Goal: Task Accomplishment & Management: Complete application form

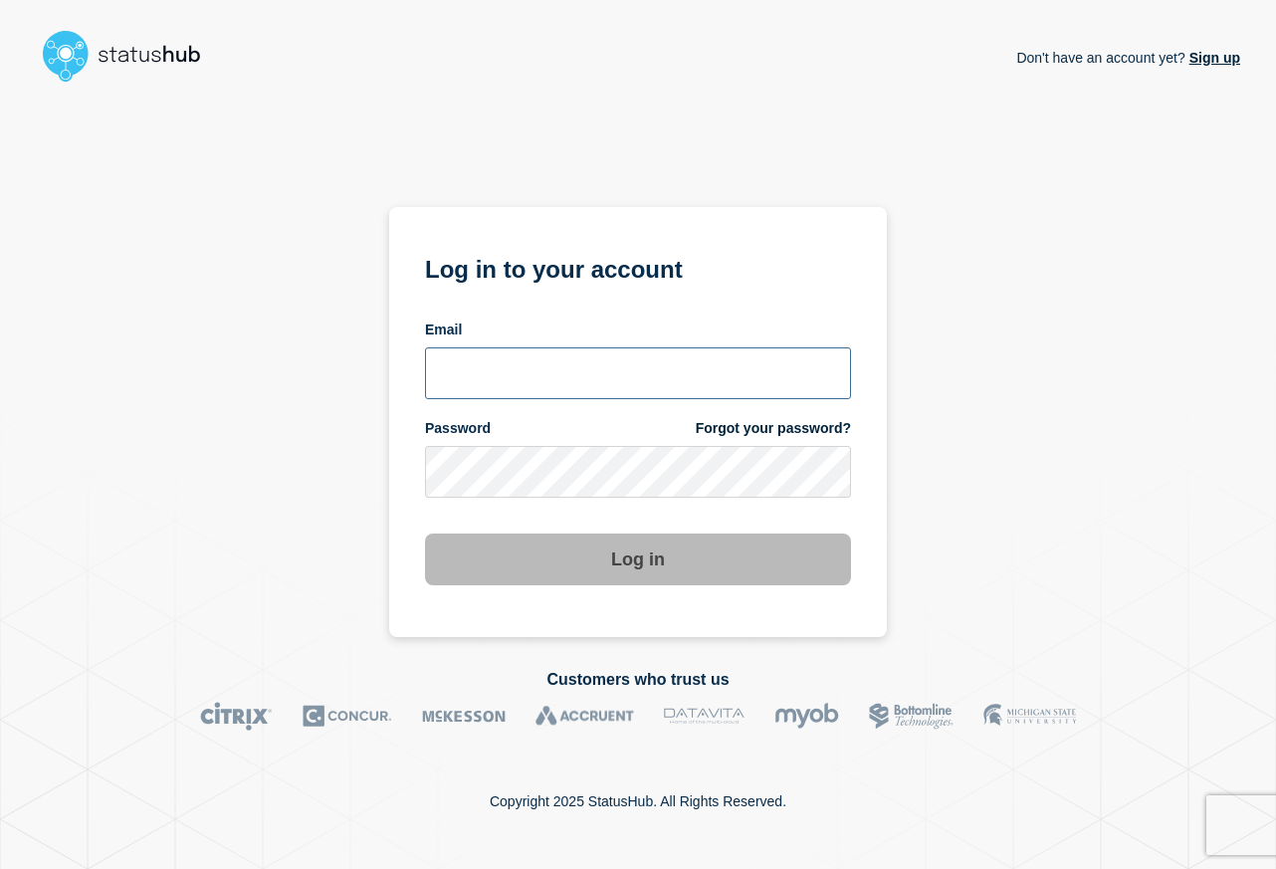
click at [514, 371] on input "email input" at bounding box center [638, 373] width 426 height 52
type input "d"
type input "D"
type input "[PERSON_NAME][EMAIL_ADDRESS][DOMAIN_NAME]"
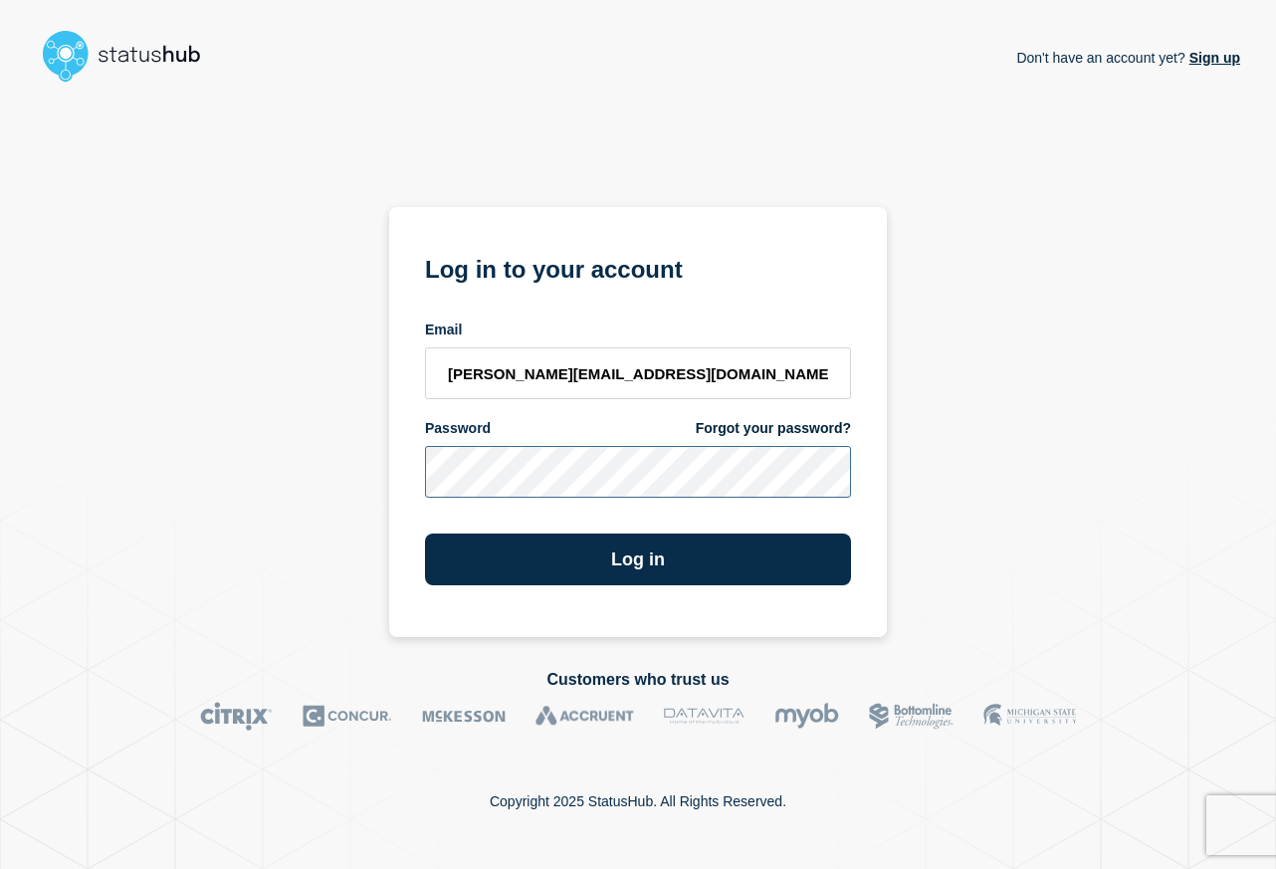
click at [425, 534] on button "Log in" at bounding box center [638, 560] width 426 height 52
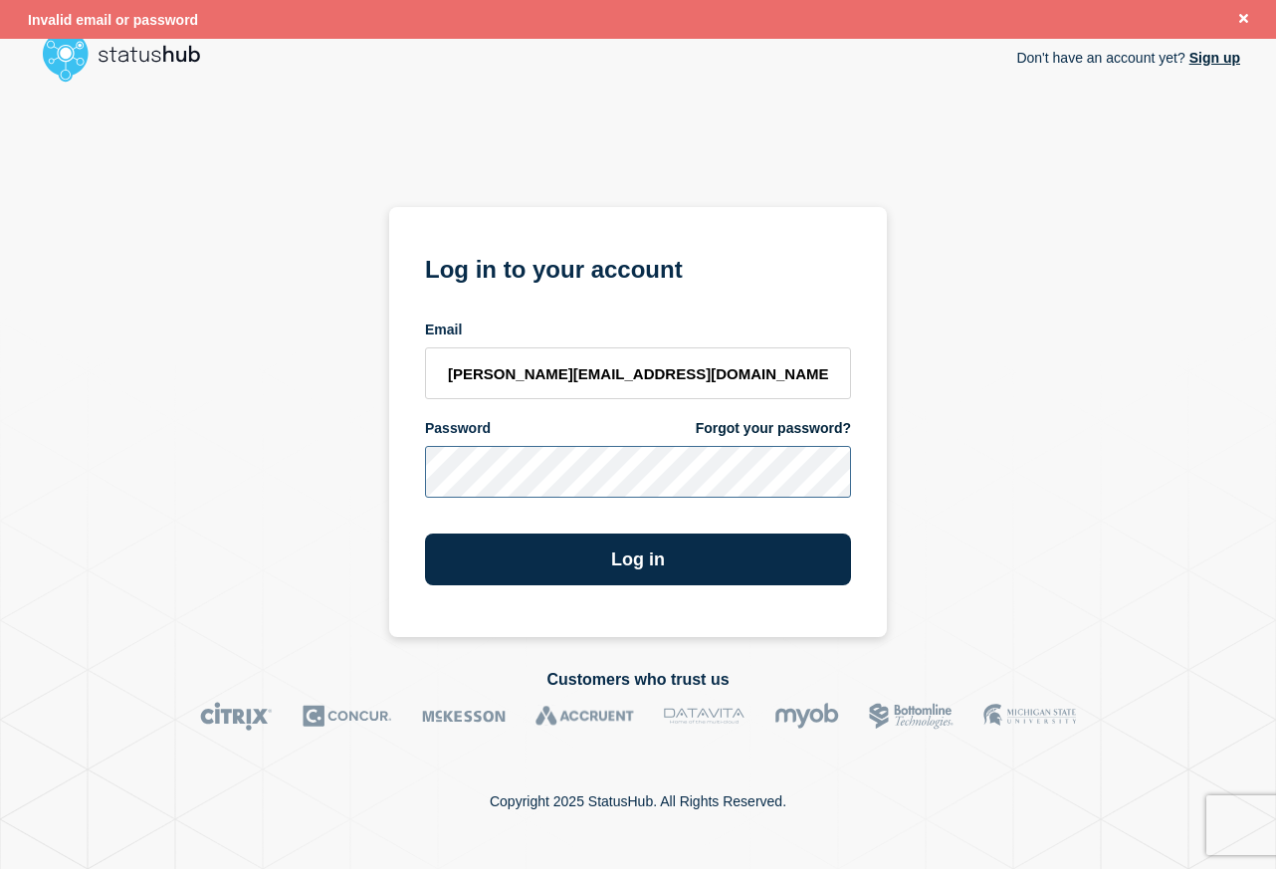
click at [362, 467] on div "Don't have an account yet? Sign up Log in to your account Email [PERSON_NAME][E…" at bounding box center [638, 364] width 1205 height 547
click at [1254, 18] on button "Close banner" at bounding box center [1243, 19] width 25 height 23
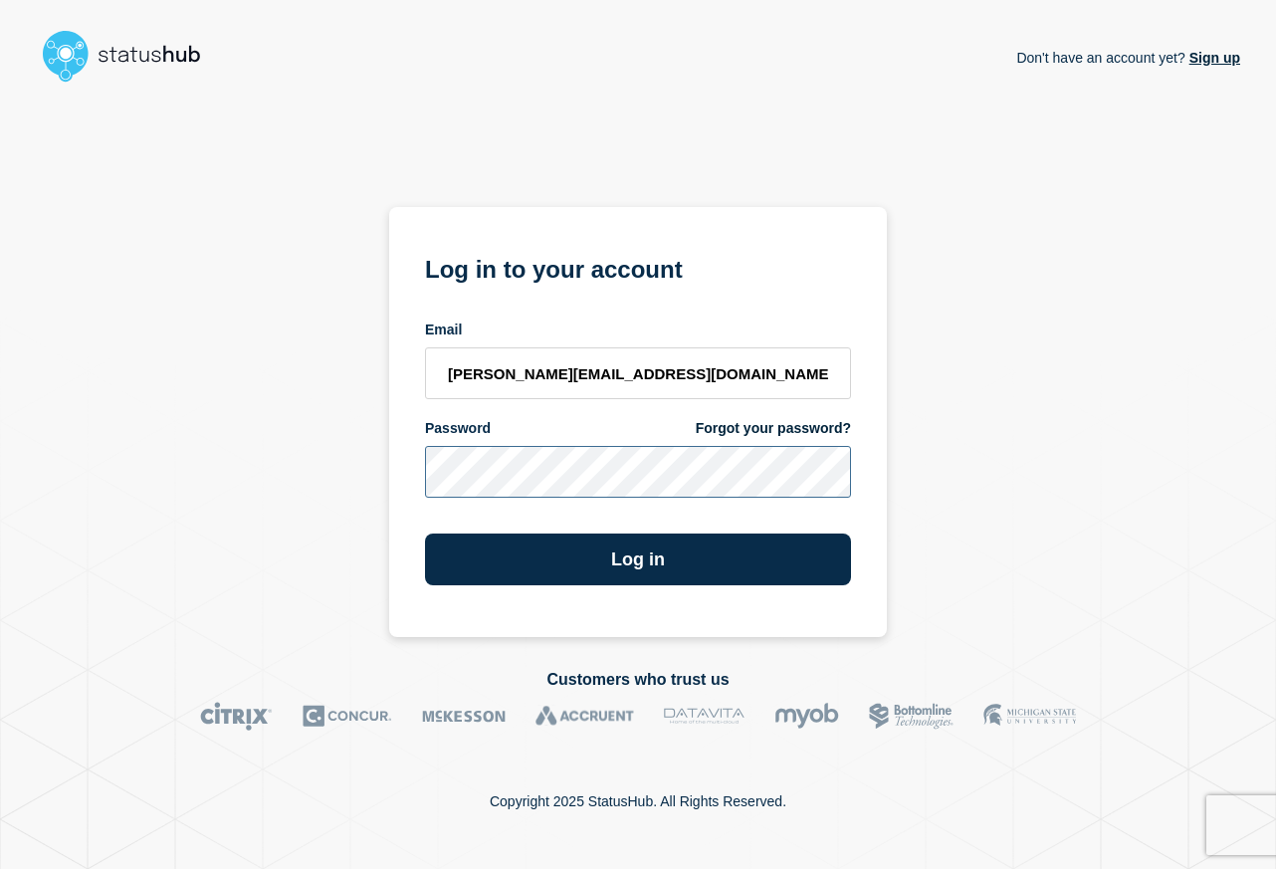
click at [353, 462] on div "Don't have an account yet? Sign up Log in to your account Email [PERSON_NAME][E…" at bounding box center [638, 364] width 1205 height 547
click at [1111, 179] on div "Don't have an account yet? Sign up Log in to your account Email [PERSON_NAME][E…" at bounding box center [638, 364] width 1205 height 547
click at [327, 473] on div "Don't have an account yet? Sign up Log in to your account Email [PERSON_NAME][E…" at bounding box center [638, 364] width 1205 height 547
click at [425, 534] on button "Log in" at bounding box center [638, 560] width 426 height 52
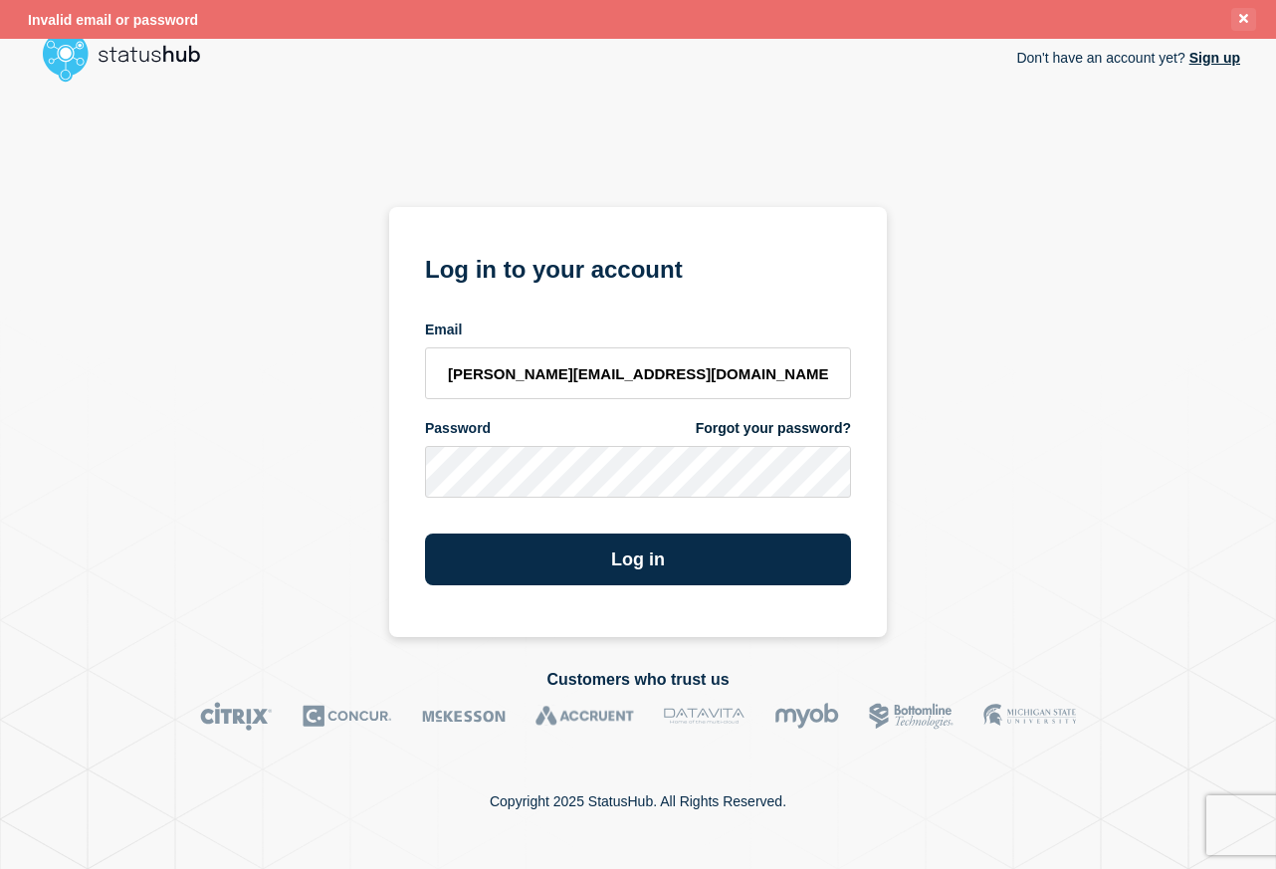
click at [1251, 18] on button "Close banner" at bounding box center [1243, 19] width 25 height 23
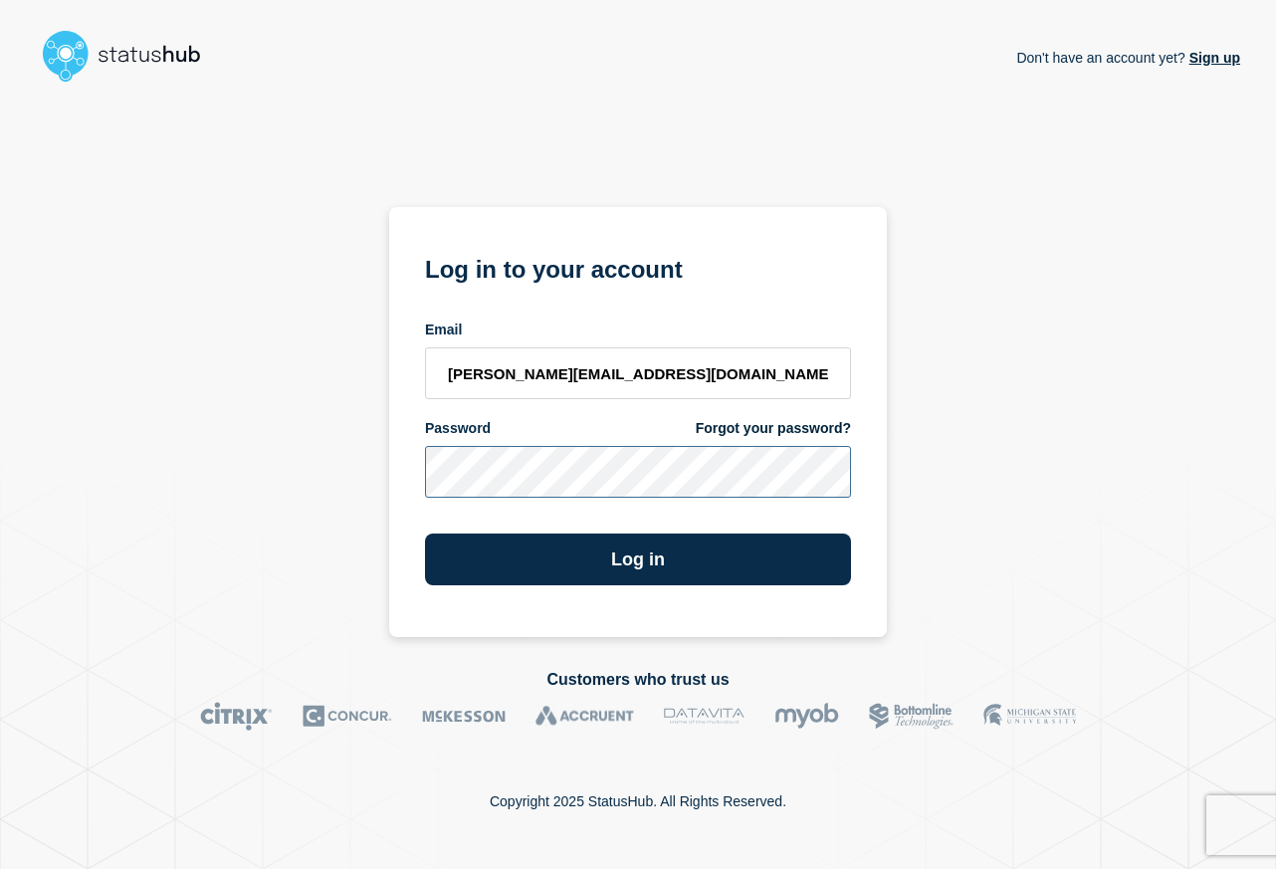
click at [378, 458] on div "Don't have an account yet? Sign up Log in to your account Email [PERSON_NAME][E…" at bounding box center [638, 364] width 1205 height 547
click at [387, 463] on div "Don't have an account yet? Sign up Log in to your account Email [PERSON_NAME][E…" at bounding box center [638, 364] width 1205 height 547
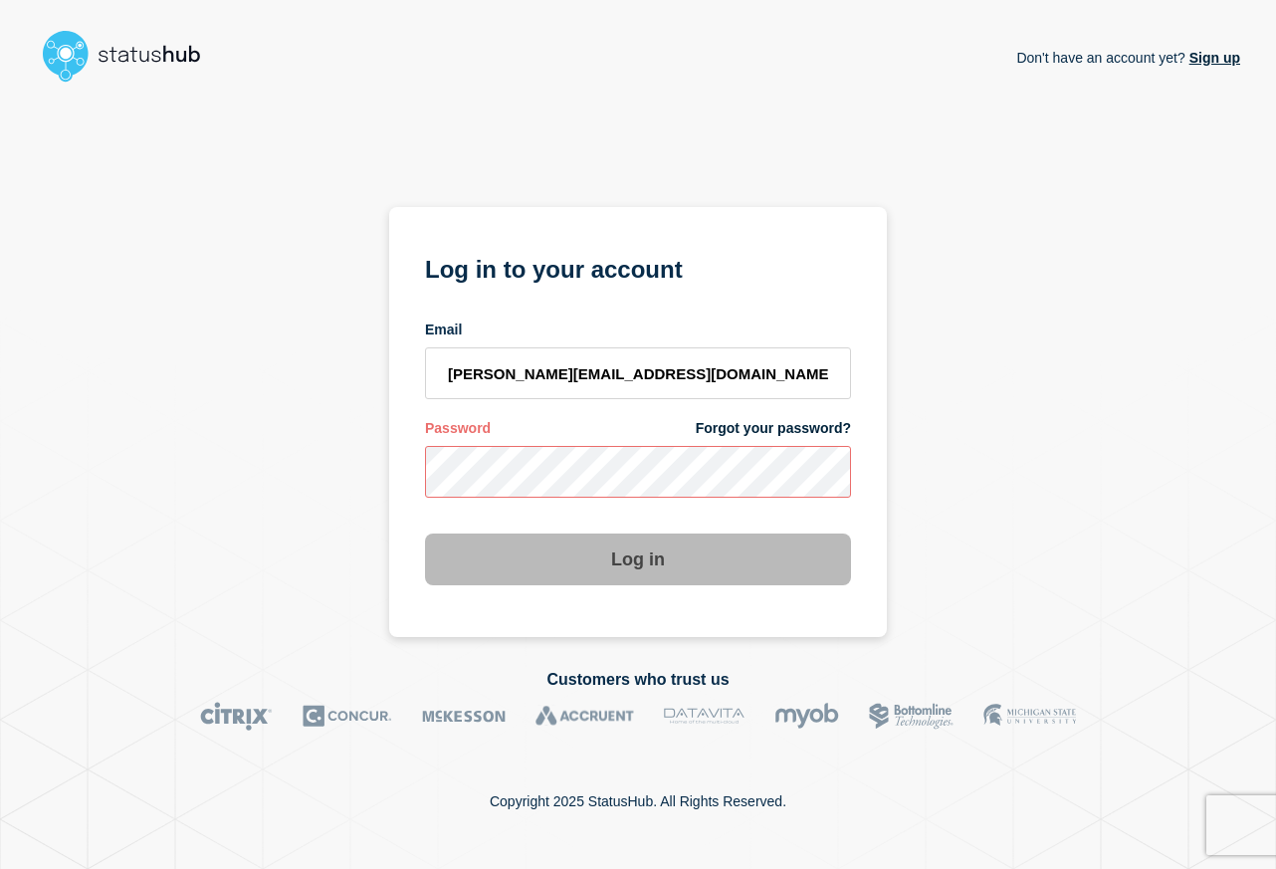
click at [1092, 477] on div "Don't have an account yet? Sign up Log in to your account Email [PERSON_NAME][E…" at bounding box center [638, 364] width 1205 height 547
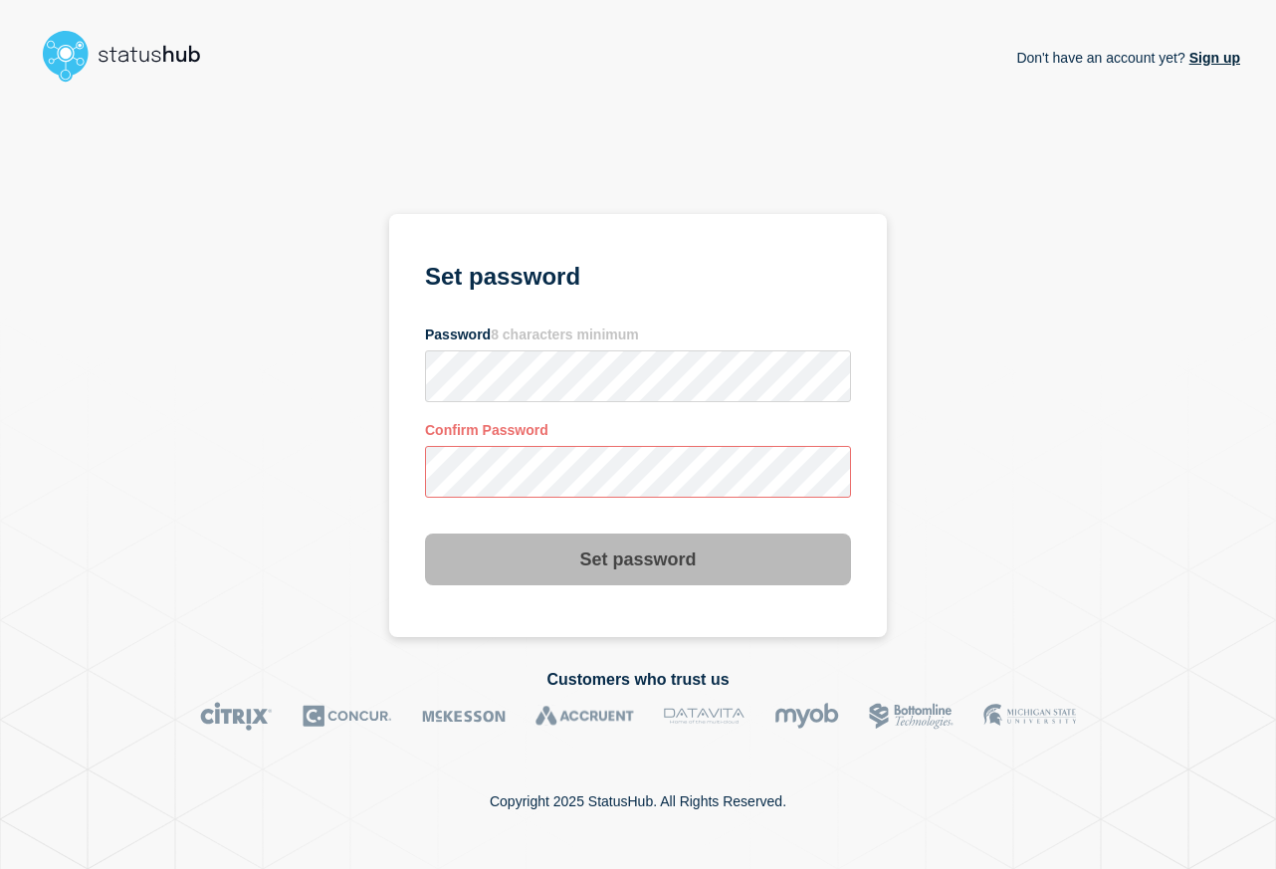
click at [960, 544] on div "Don't have an account yet? Sign up Set password Password 8 characters minimum C…" at bounding box center [638, 364] width 1205 height 547
click at [400, 452] on section "Set password Password 8 characters minimum Confirm Password Set password" at bounding box center [638, 426] width 498 height 424
click at [397, 460] on section "Set password Password 8 characters minimum Confirm Password Set password" at bounding box center [638, 426] width 498 height 424
click at [353, 367] on div "Don't have an account yet? Sign up Set password Password 8 characters minimum C…" at bounding box center [638, 364] width 1205 height 547
click at [395, 452] on section "Set password Password 8 characters minimum Confirm Password Set password" at bounding box center [638, 426] width 498 height 424
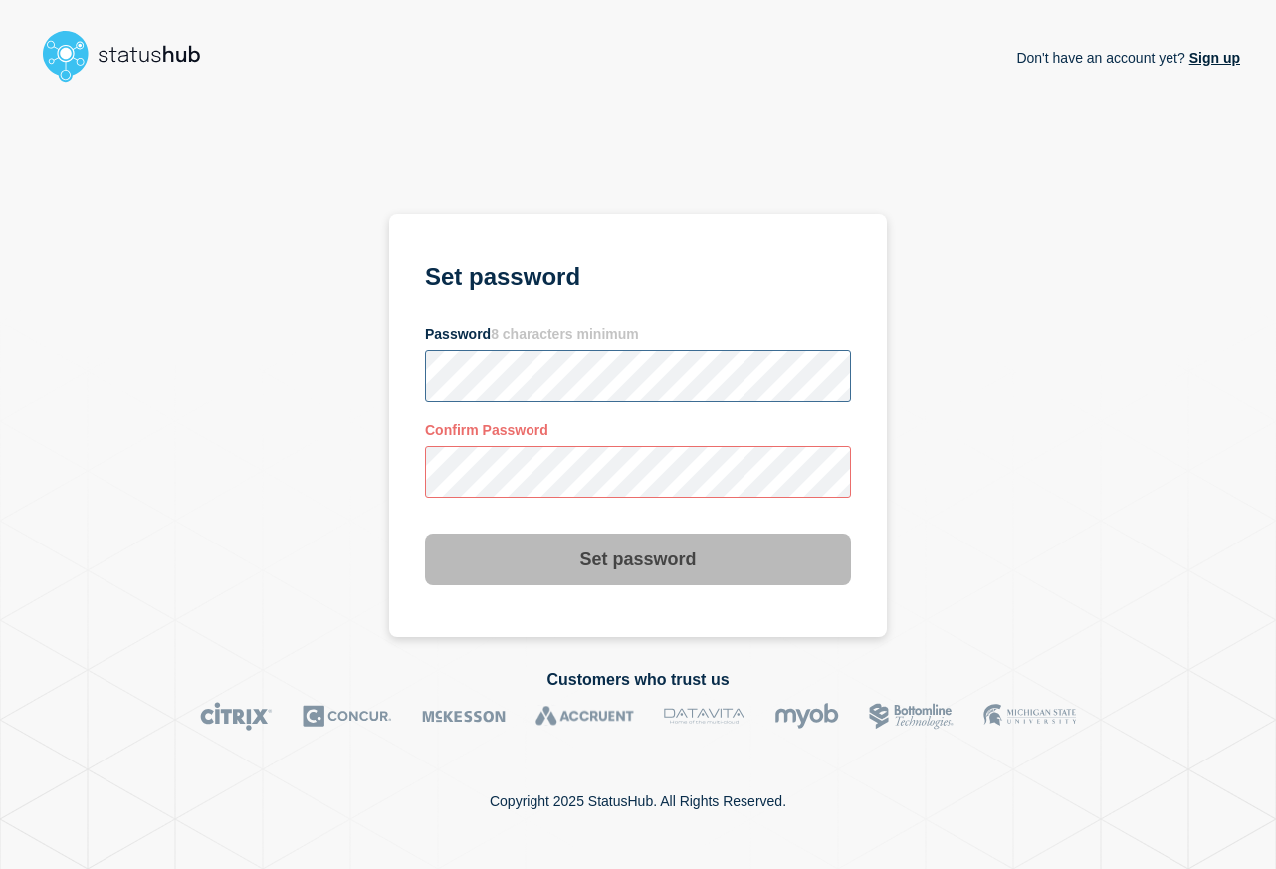
click at [361, 362] on div "Don't have an account yet? Sign up Set password Password 8 characters minimum C…" at bounding box center [638, 364] width 1205 height 547
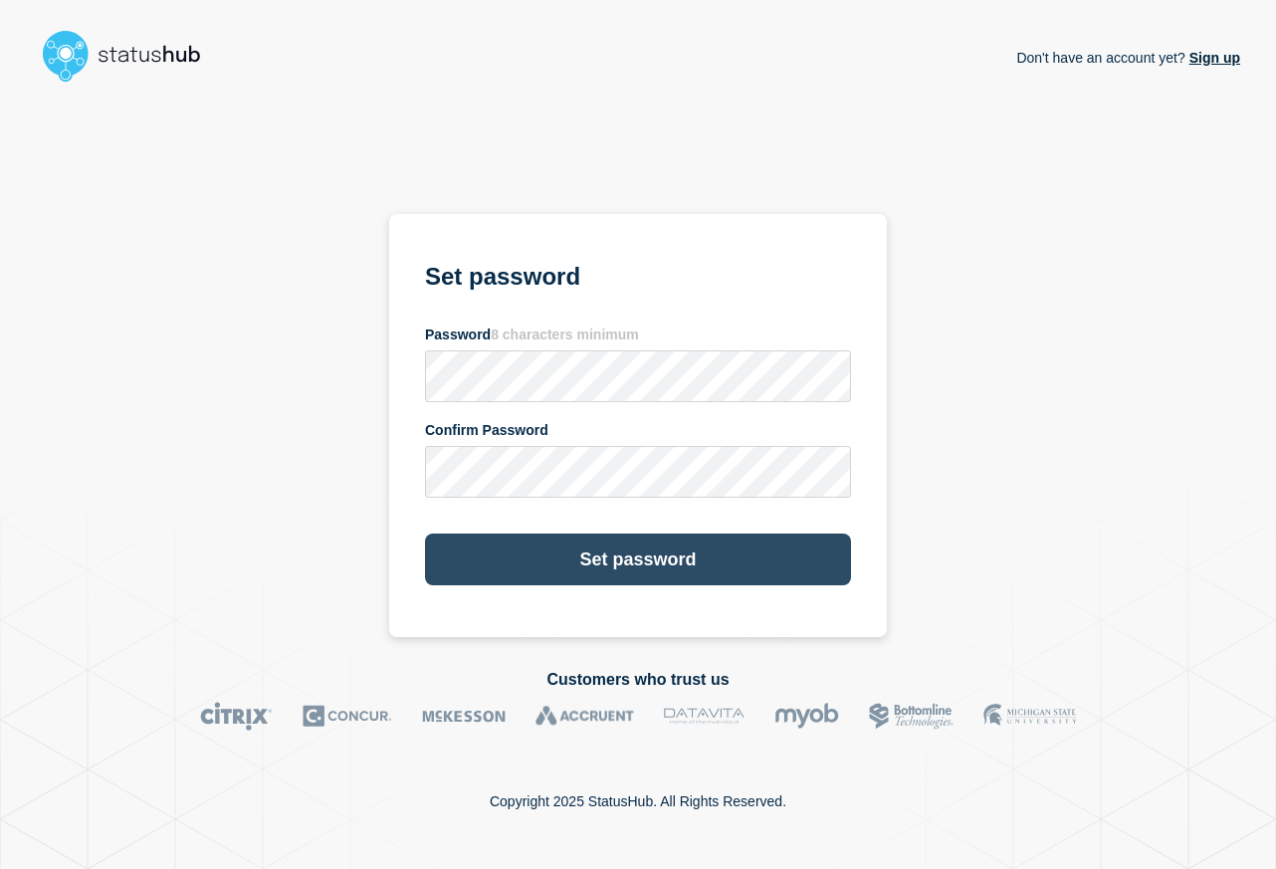
click at [621, 552] on button "Set password" at bounding box center [638, 560] width 426 height 52
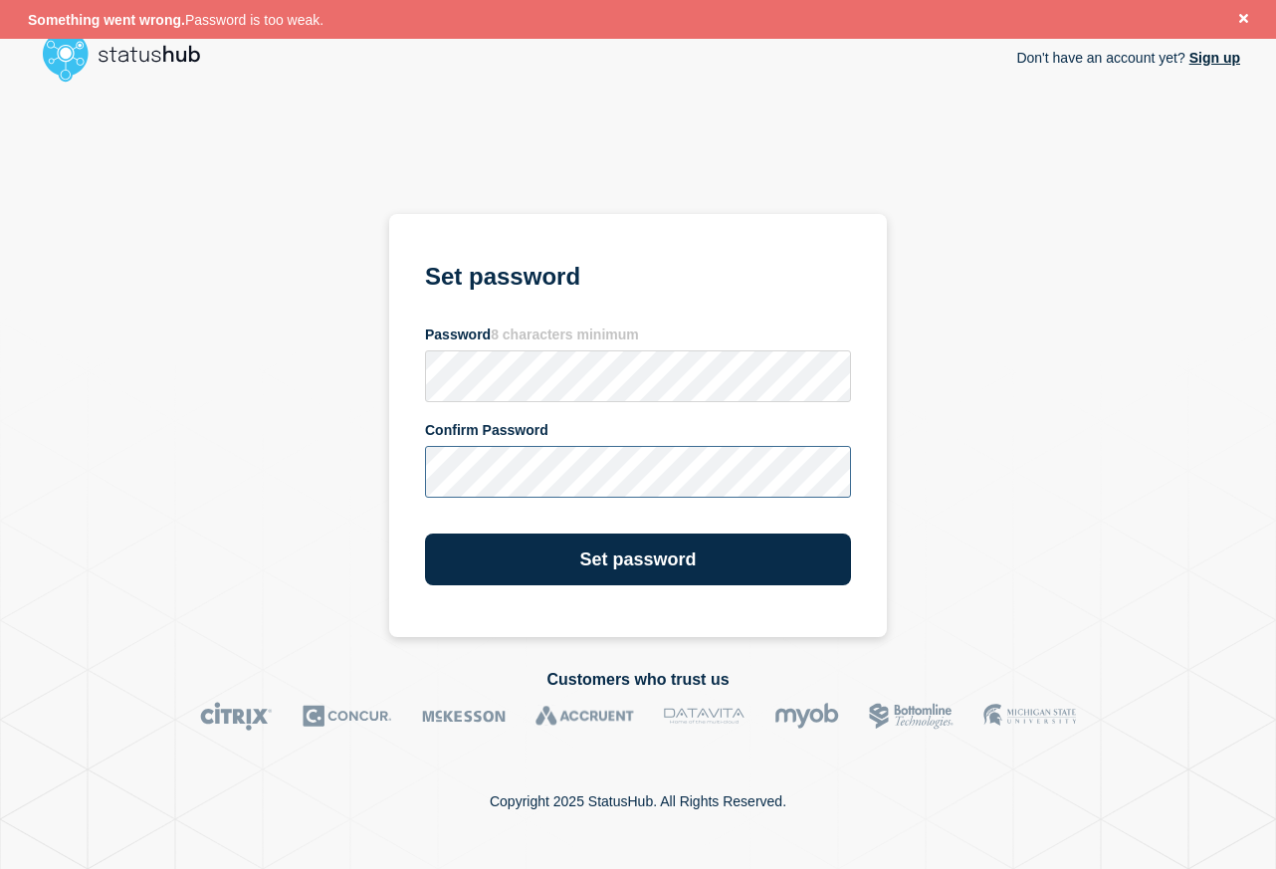
click at [0, 868] on com-1password-button at bounding box center [0, 869] width 0 height 0
click at [760, 507] on form "Set password Password 8 characters minimum Confirm Password Set password" at bounding box center [638, 423] width 426 height 327
click at [0, 868] on com-1password-button at bounding box center [0, 869] width 0 height 0
click at [379, 368] on div "Don't have an account yet? Sign up Set password Password 8 characters minimum C…" at bounding box center [638, 364] width 1205 height 547
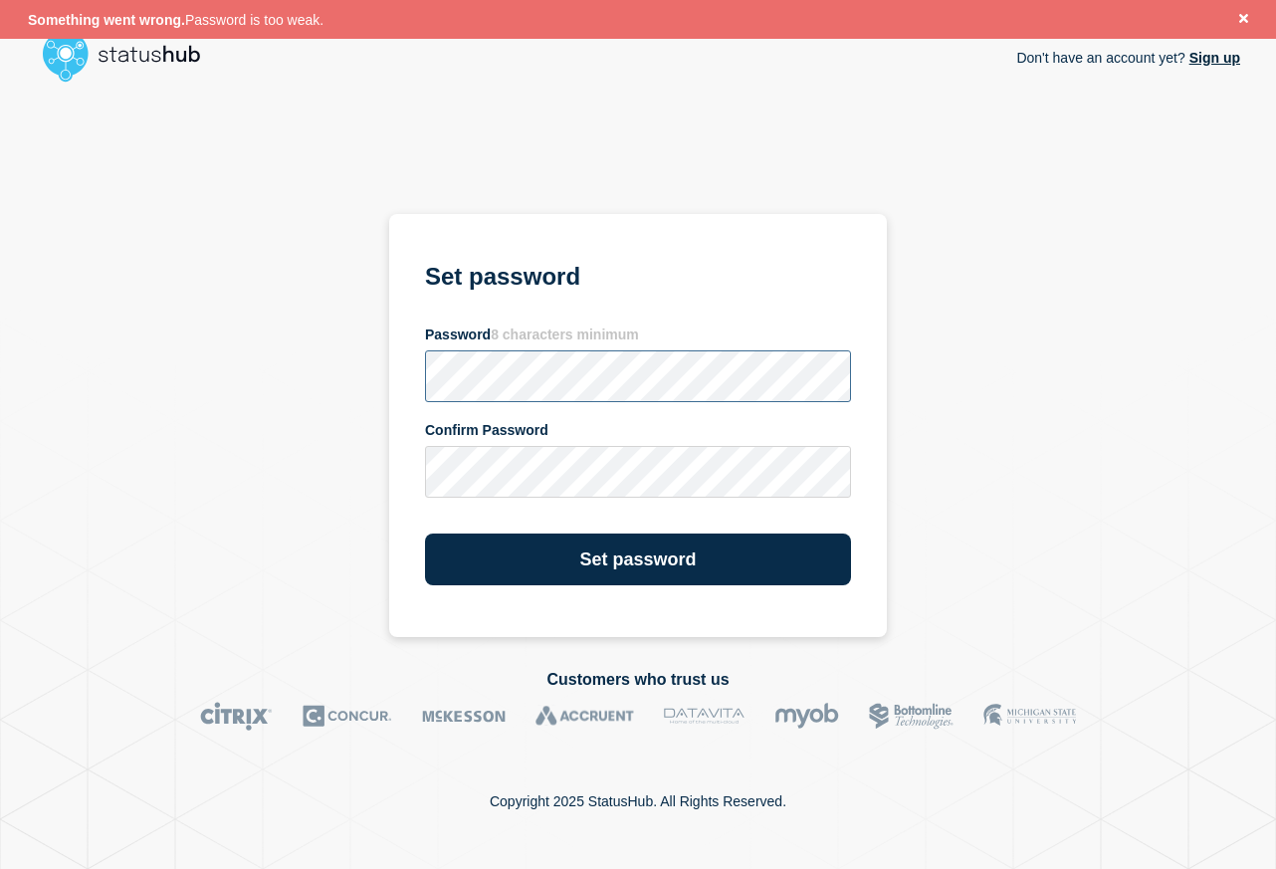
click at [0, 868] on com-1password-button at bounding box center [0, 869] width 0 height 0
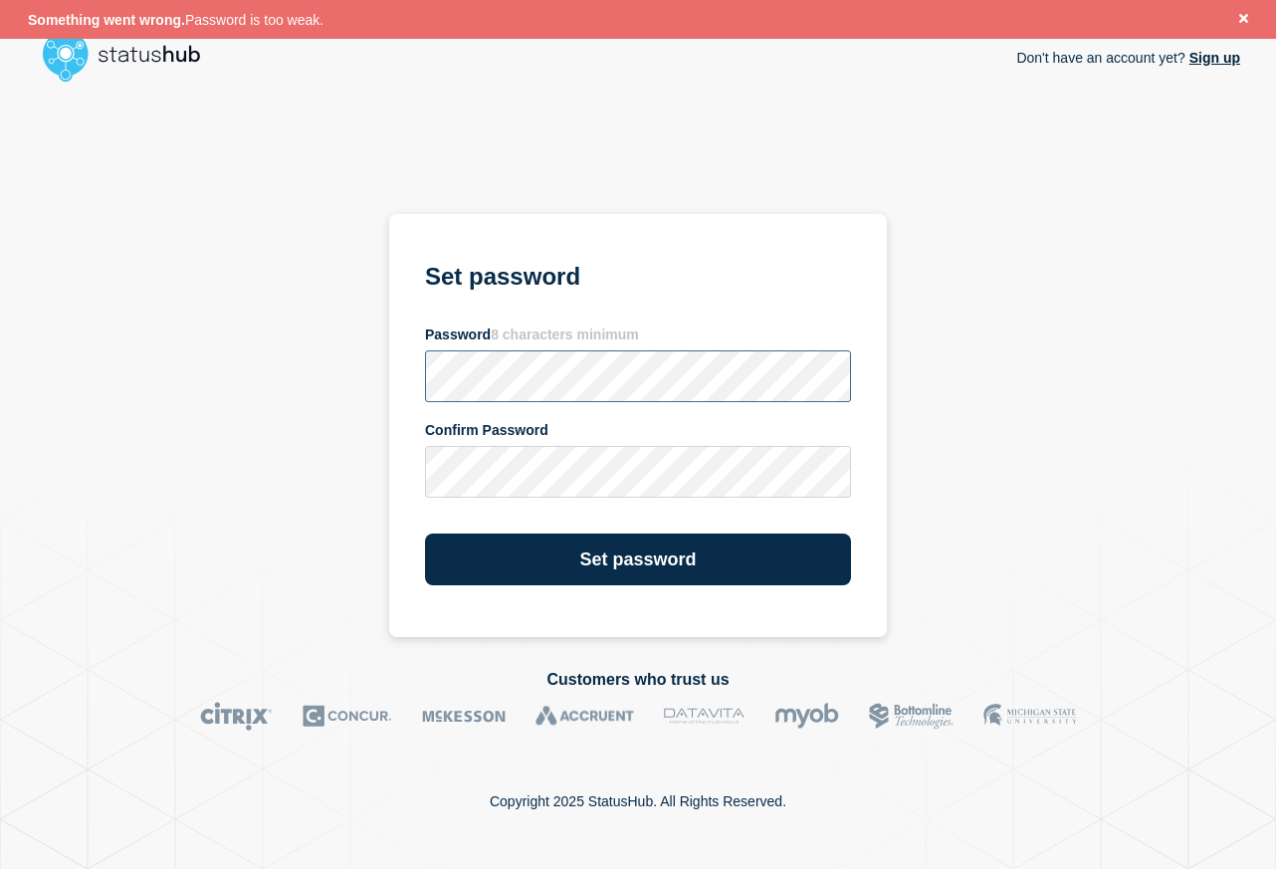
click at [0, 868] on com-1password-button at bounding box center [0, 869] width 0 height 0
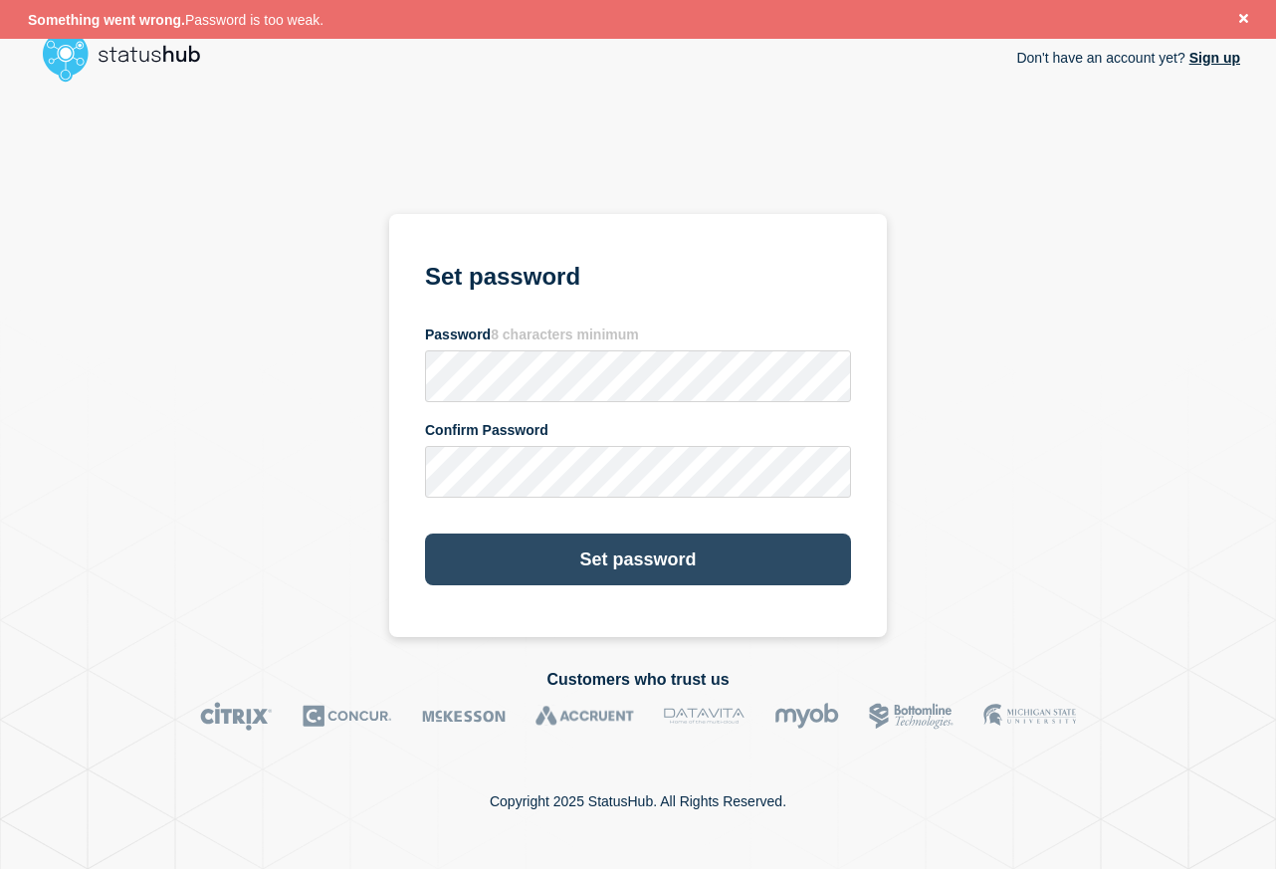
click at [720, 558] on button "Set password" at bounding box center [638, 560] width 426 height 52
